Goal: Transaction & Acquisition: Purchase product/service

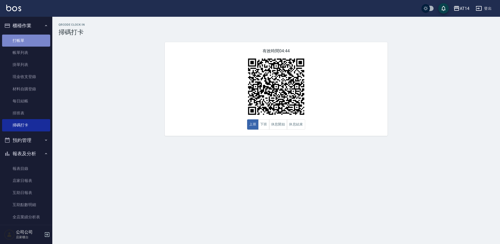
drag, startPoint x: 35, startPoint y: 41, endPoint x: 26, endPoint y: 42, distance: 9.5
click at [35, 41] on link "打帳單" at bounding box center [26, 41] width 48 height 12
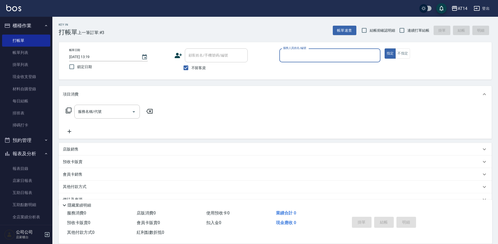
drag, startPoint x: 330, startPoint y: 56, endPoint x: 330, endPoint y: 50, distance: 5.5
click at [330, 51] on div "服務人員姓名/編號" at bounding box center [329, 55] width 101 height 14
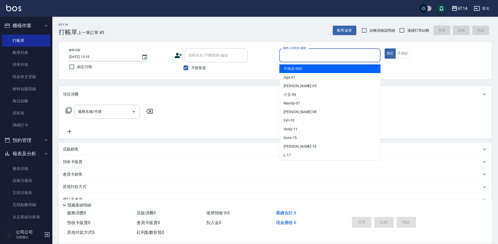
click at [314, 55] on input "服務人員姓名/編號" at bounding box center [330, 55] width 96 height 9
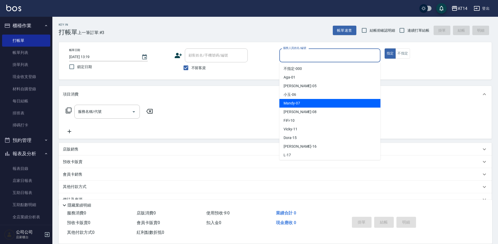
click at [296, 102] on span "Mandy -07" at bounding box center [291, 103] width 16 height 5
type input "Mandy-07"
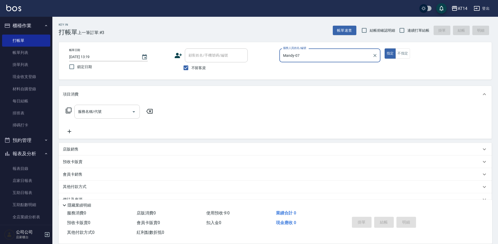
click at [134, 109] on icon "Open" at bounding box center [134, 112] width 6 height 6
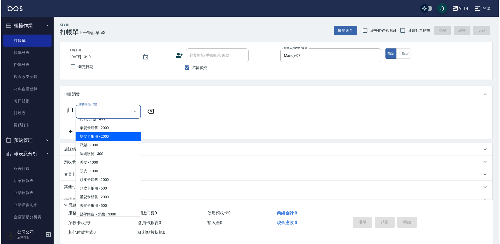
scroll to position [209, 0]
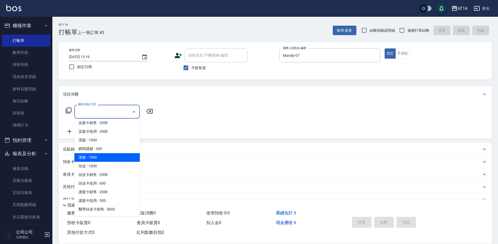
click at [98, 157] on span "護髮 - 1000" at bounding box center [106, 157] width 65 height 9
type input "護髮(051)"
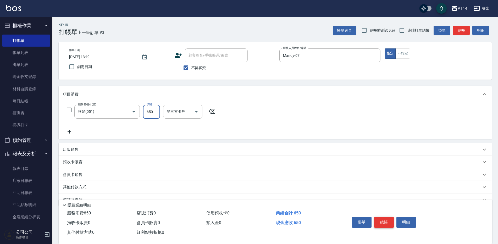
type input "650"
click at [386, 219] on button "結帳" at bounding box center [384, 222] width 20 height 11
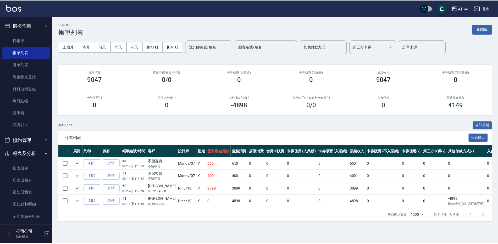
scroll to position [105, 0]
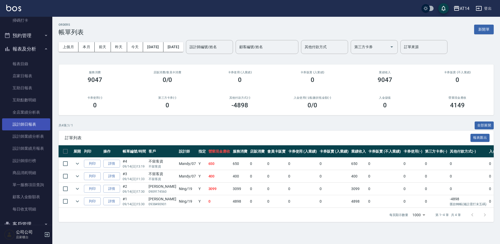
click at [24, 123] on link "設計師日報表" at bounding box center [26, 124] width 48 height 12
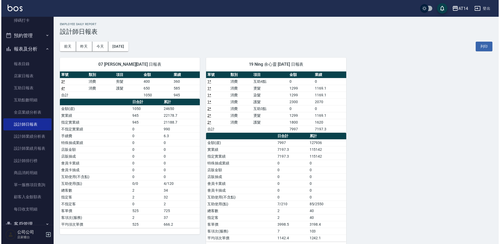
scroll to position [11, 0]
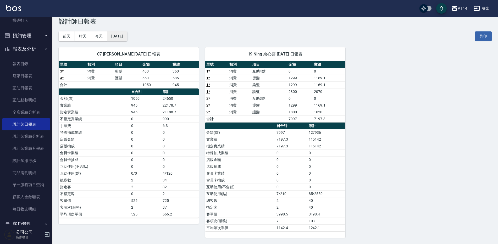
click at [127, 36] on button "[DATE]" at bounding box center [117, 36] width 20 height 10
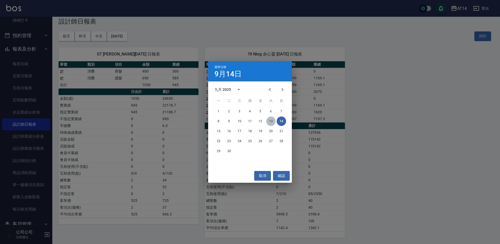
click at [269, 122] on button "13" at bounding box center [270, 120] width 9 height 9
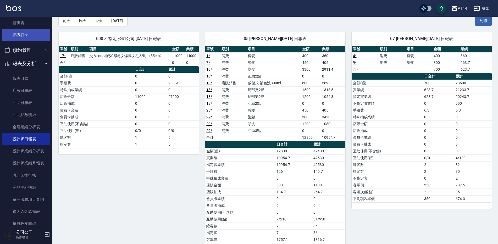
scroll to position [79, 0]
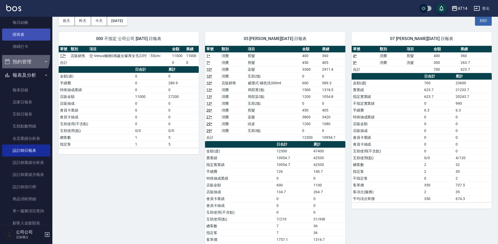
drag, startPoint x: 15, startPoint y: 57, endPoint x: 36, endPoint y: 37, distance: 28.3
click at [34, 39] on ul "櫃檯作業 打帳單 帳單列表 掛單列表 現金收支登錄 材料自購登錄 每日結帳 排班表 掃碼打卡 預約管理 預約管理 單日預約紀錄 單週預約紀錄 報表及分析 報表…" at bounding box center [26, 112] width 48 height 348
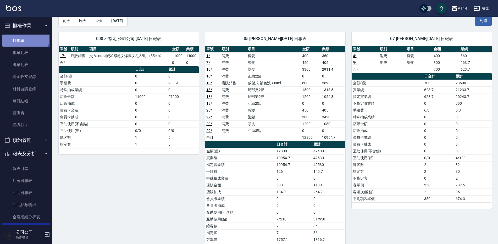
click at [23, 38] on link "打帳單" at bounding box center [26, 41] width 48 height 12
